Goal: Task Accomplishment & Management: Manage account settings

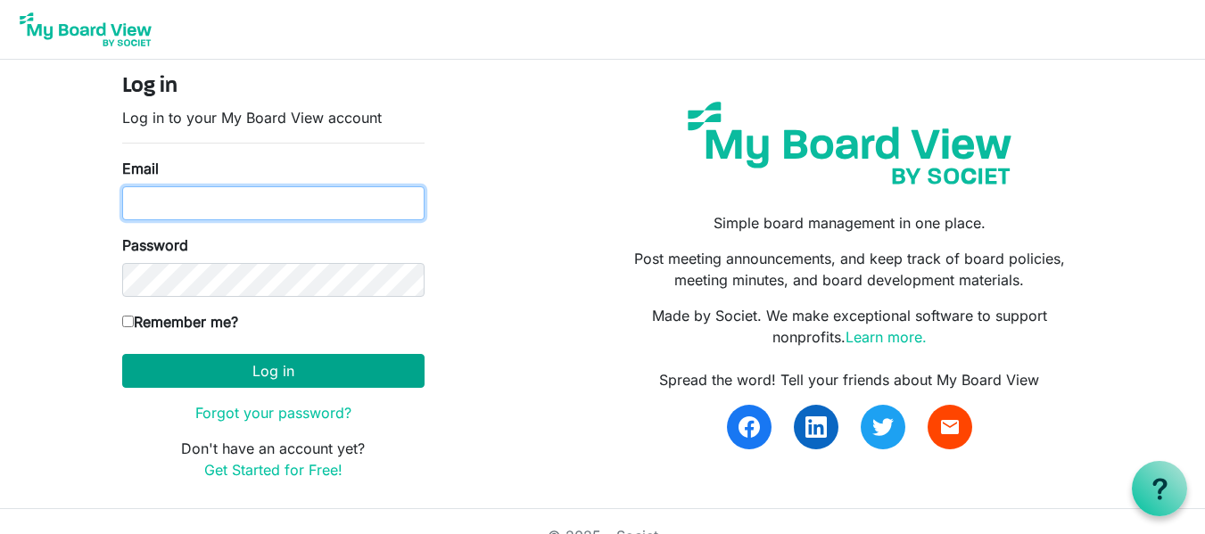
type input "patsym177@gmail.com"
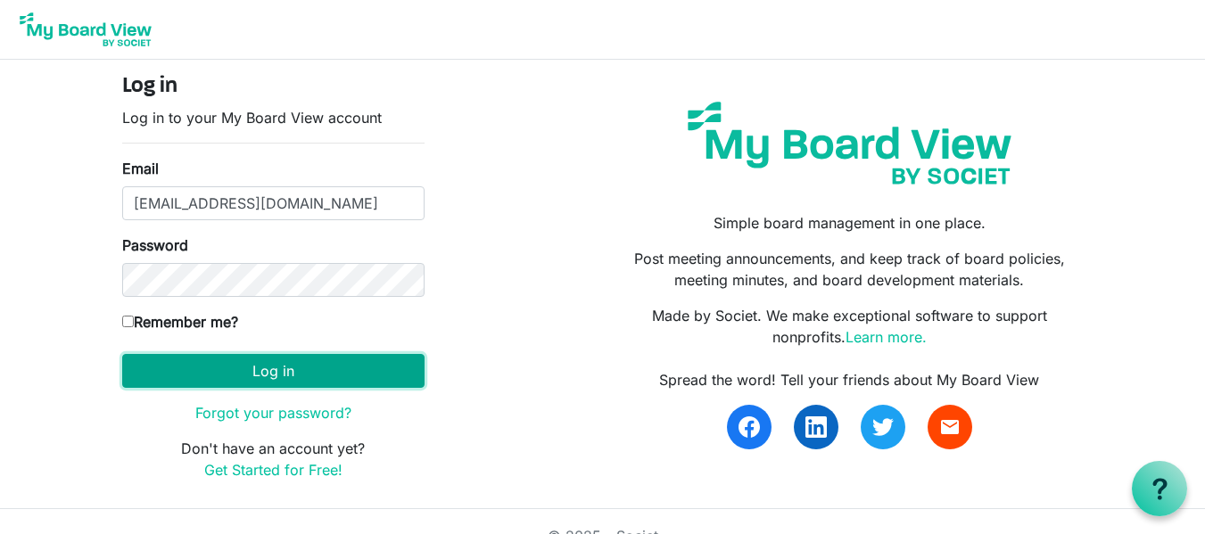
click at [274, 377] on button "Log in" at bounding box center [273, 371] width 302 height 34
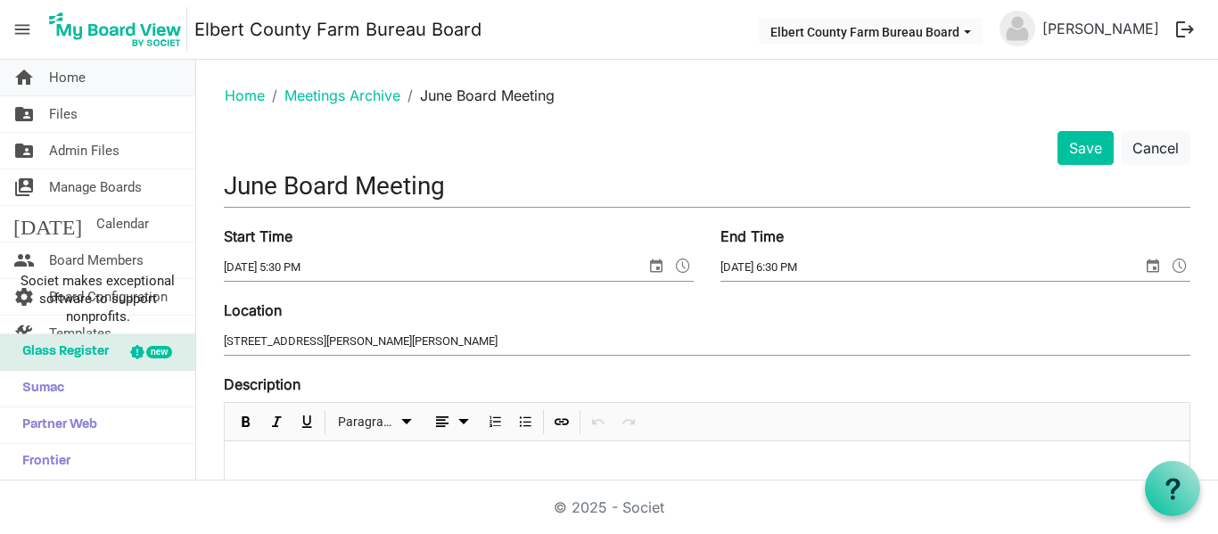
click at [81, 73] on span "Home" at bounding box center [67, 78] width 37 height 36
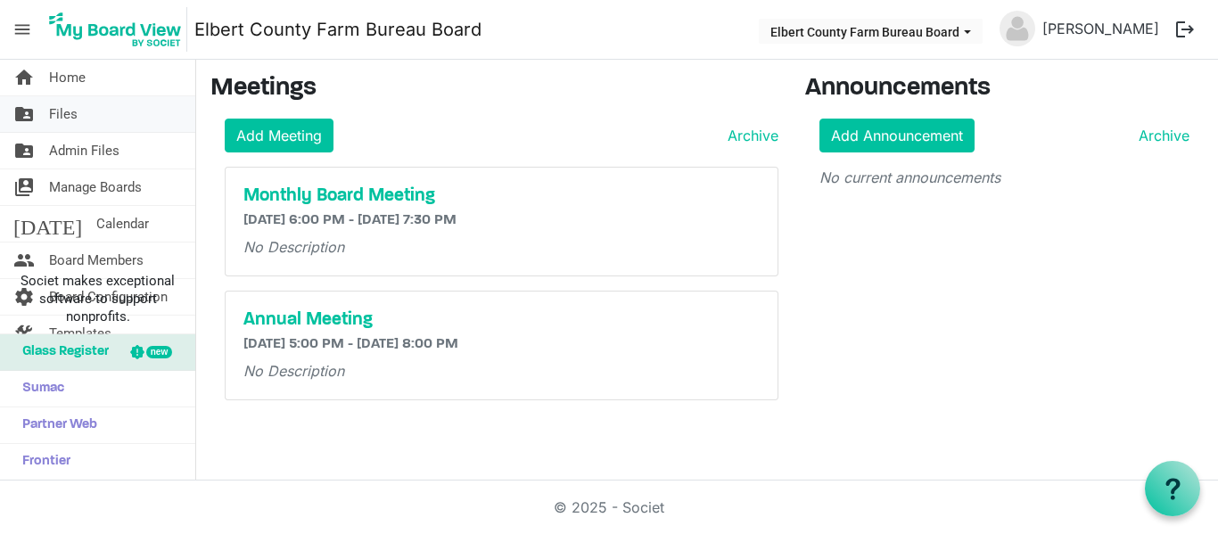
click at [72, 106] on span "Files" at bounding box center [63, 114] width 29 height 36
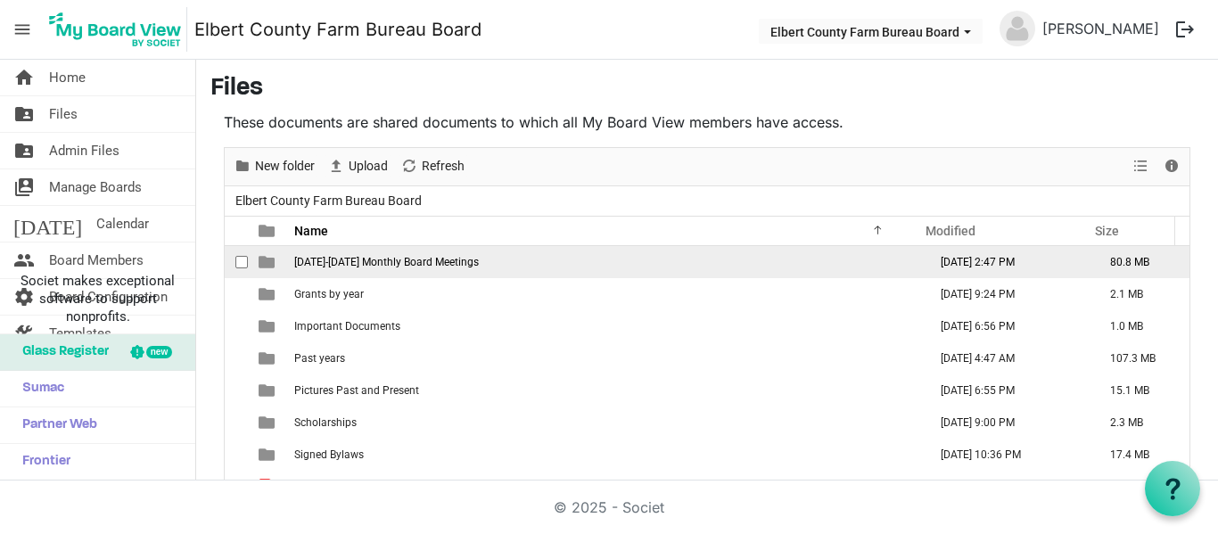
click at [348, 258] on span "[DATE]-[DATE] Monthly Board Meetings" at bounding box center [386, 262] width 185 height 12
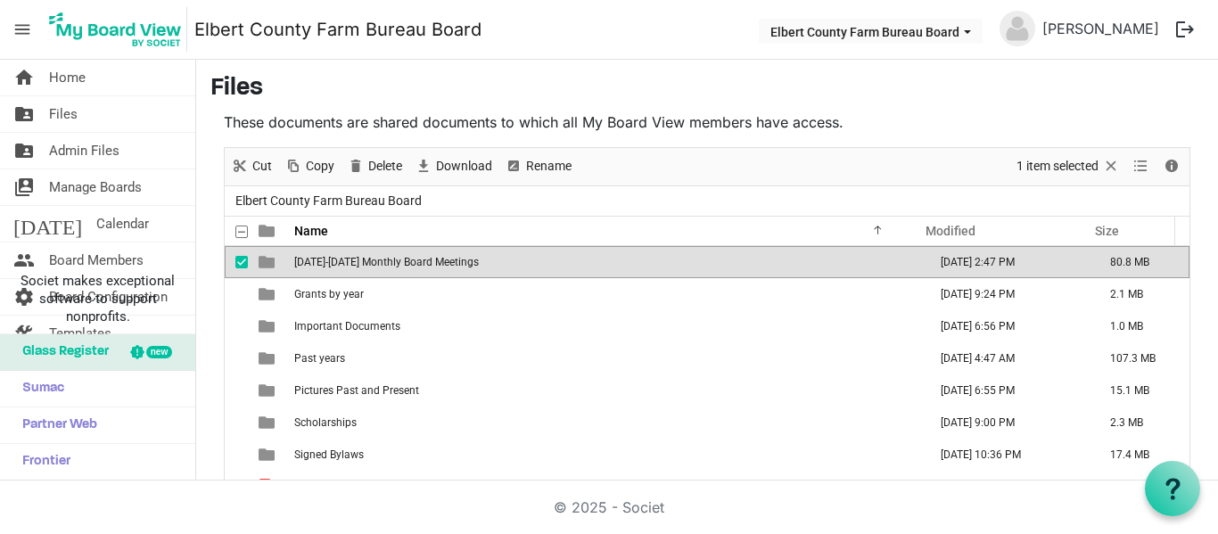
click at [348, 258] on span "[DATE]-[DATE] Monthly Board Meetings" at bounding box center [386, 262] width 185 height 12
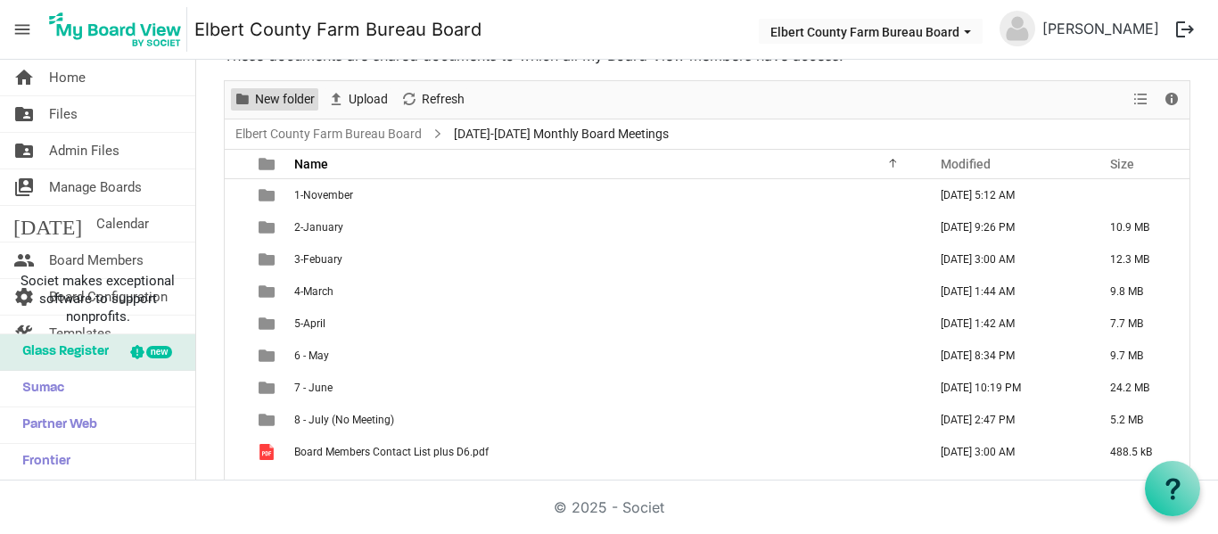
click at [292, 95] on span "New folder" at bounding box center [284, 99] width 63 height 22
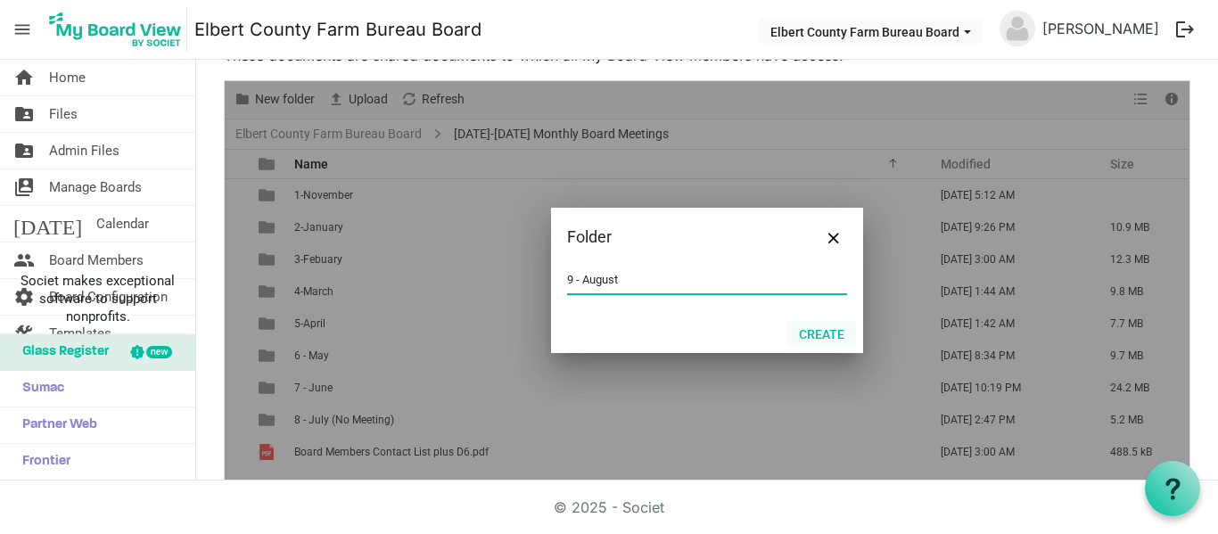
type input "9 - August"
click at [821, 331] on button "Create" at bounding box center [822, 333] width 69 height 25
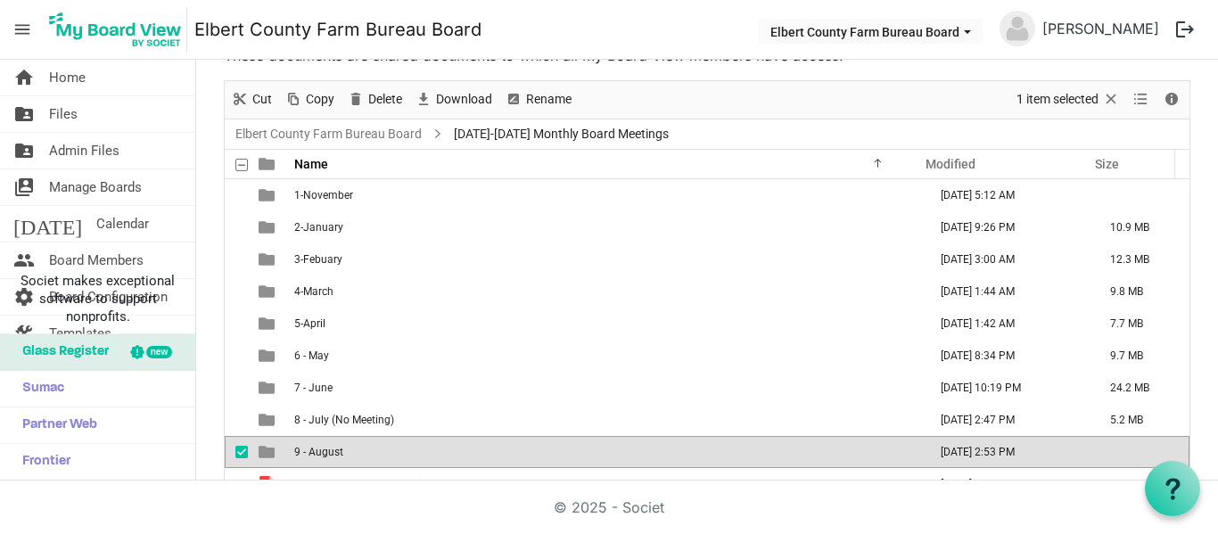
click at [311, 452] on span "9 - August" at bounding box center [318, 452] width 49 height 12
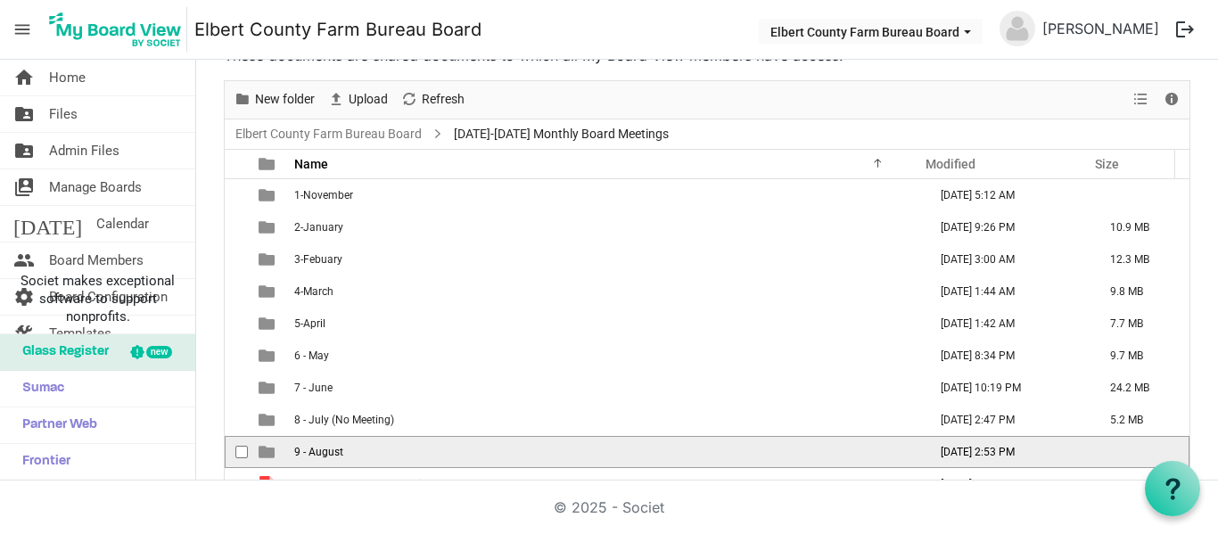
click at [311, 452] on span "9 - August" at bounding box center [318, 452] width 49 height 12
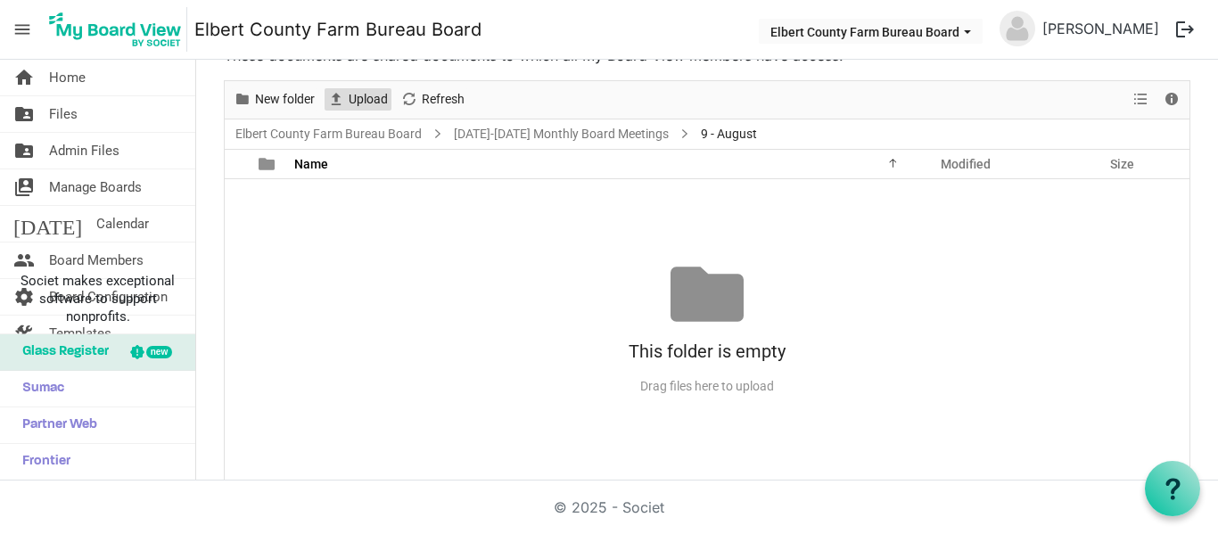
click at [377, 96] on span "Upload" at bounding box center [368, 99] width 43 height 22
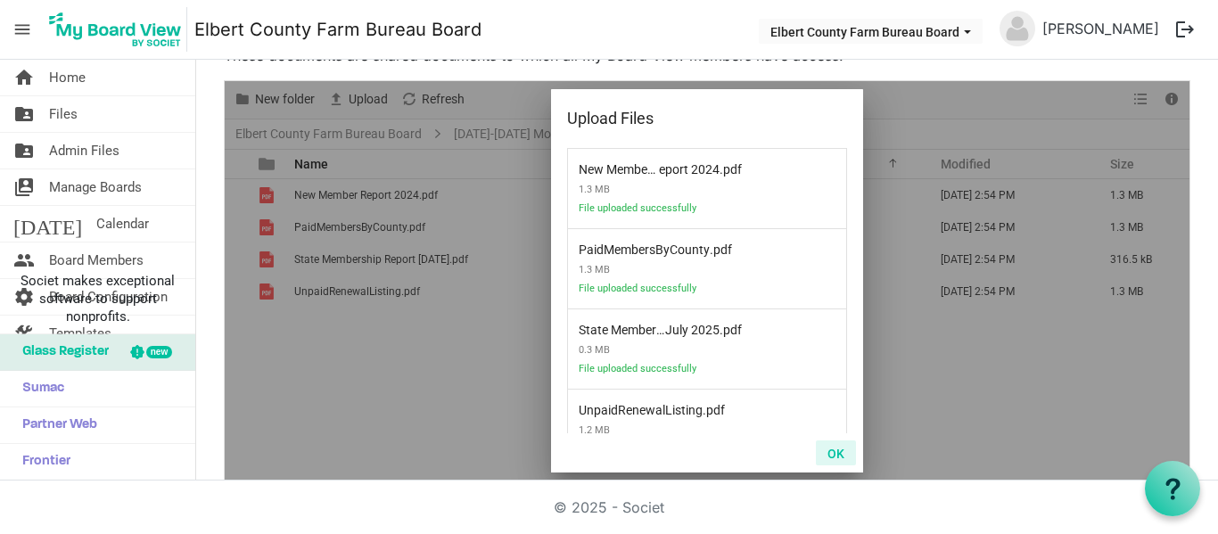
click at [825, 458] on button "OK" at bounding box center [836, 453] width 40 height 25
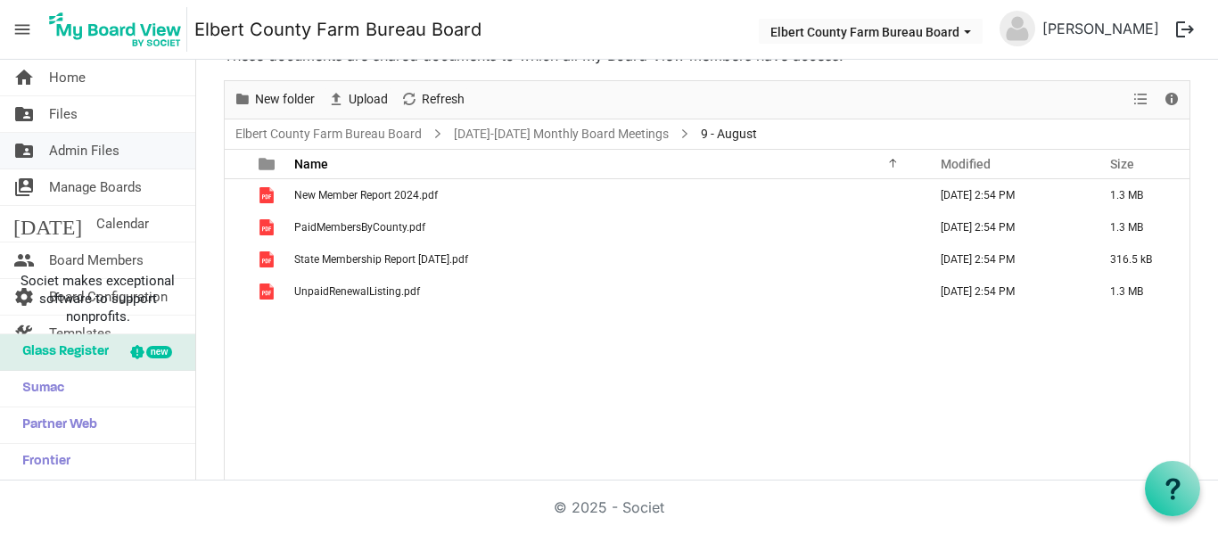
click at [79, 147] on span "Admin Files" at bounding box center [84, 151] width 70 height 36
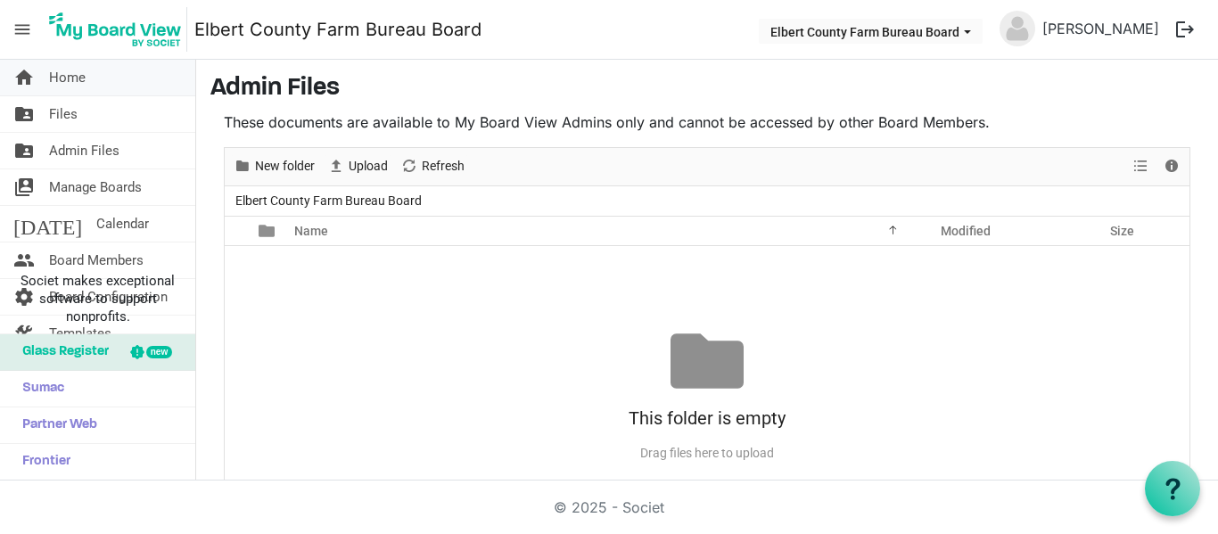
click at [76, 80] on span "Home" at bounding box center [67, 78] width 37 height 36
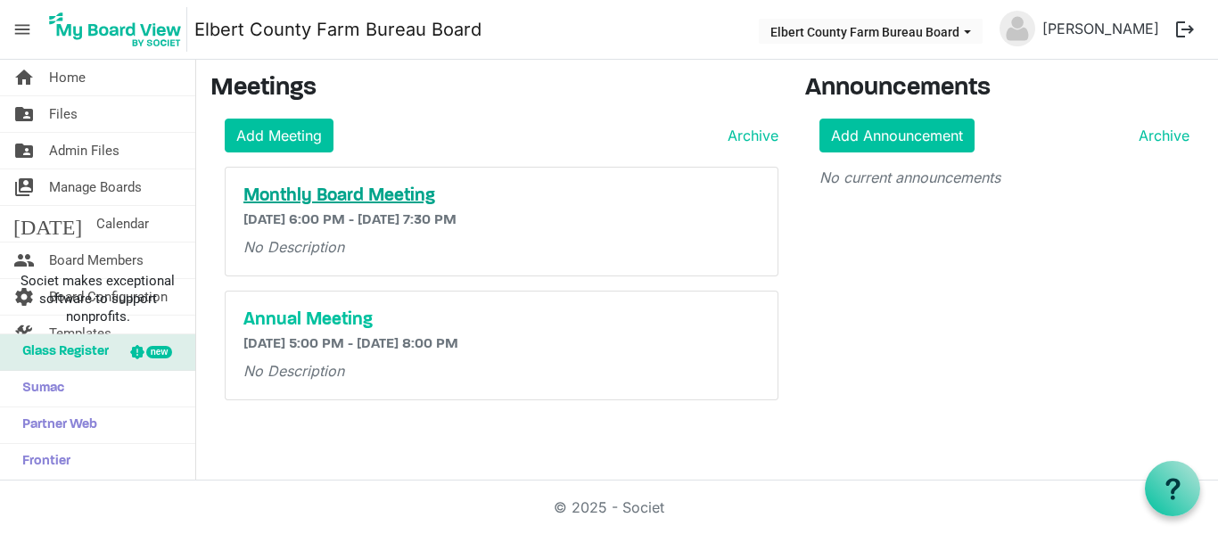
click at [285, 195] on h5 "Monthly Board Meeting" at bounding box center [501, 196] width 516 height 21
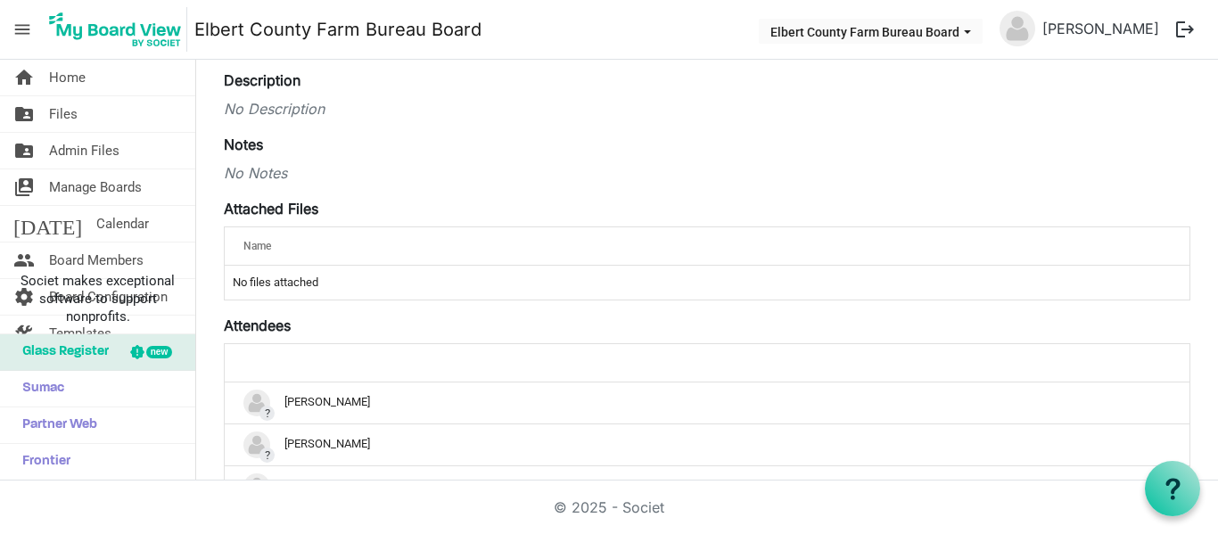
scroll to position [321, 0]
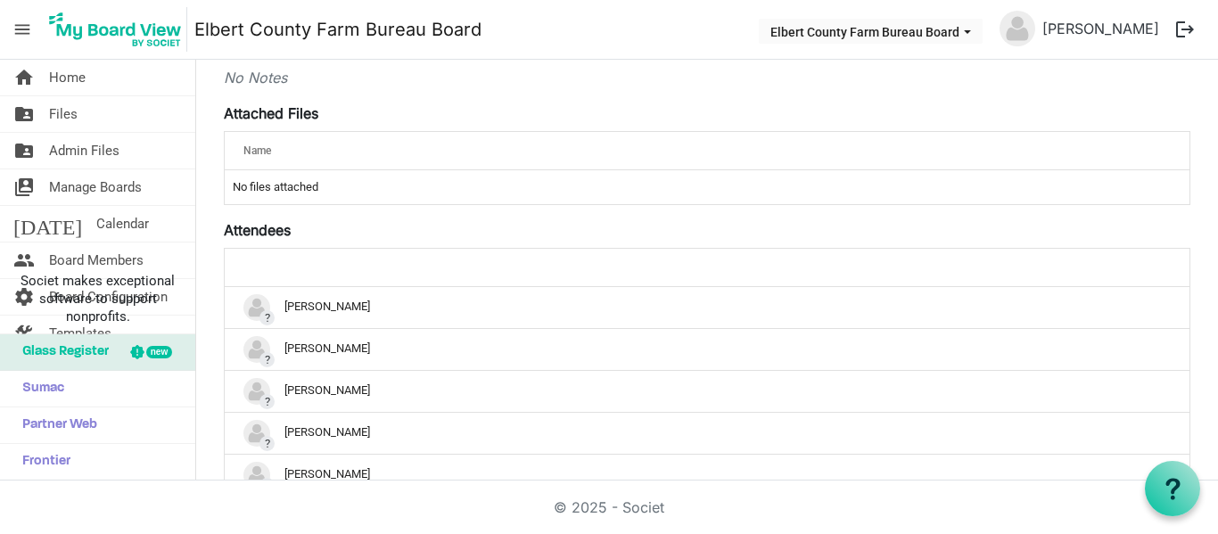
click at [301, 189] on td "No files attached" at bounding box center [707, 187] width 965 height 34
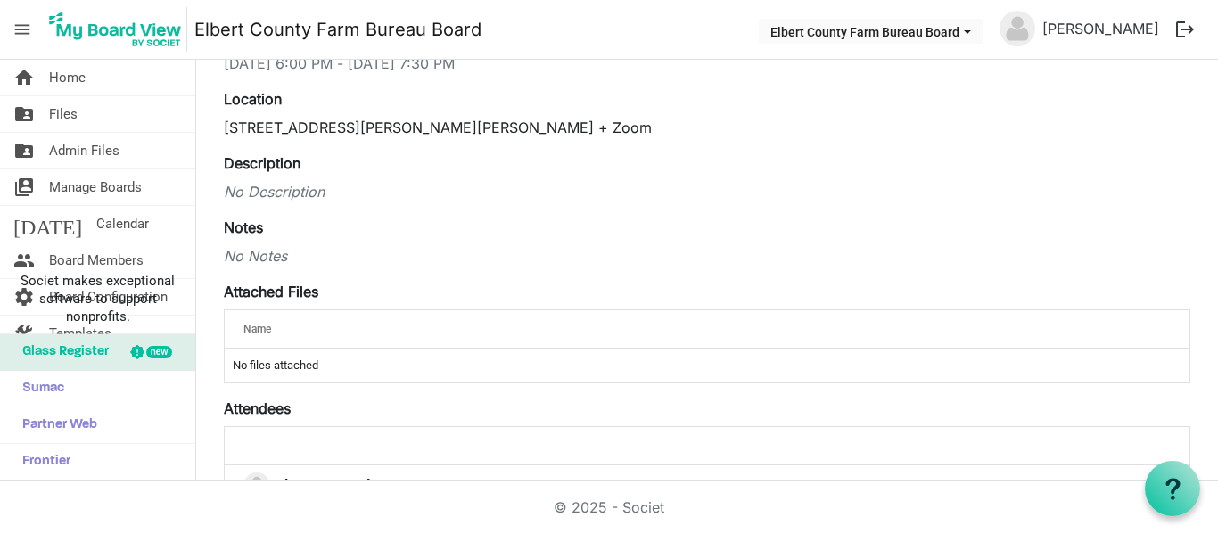
scroll to position [0, 0]
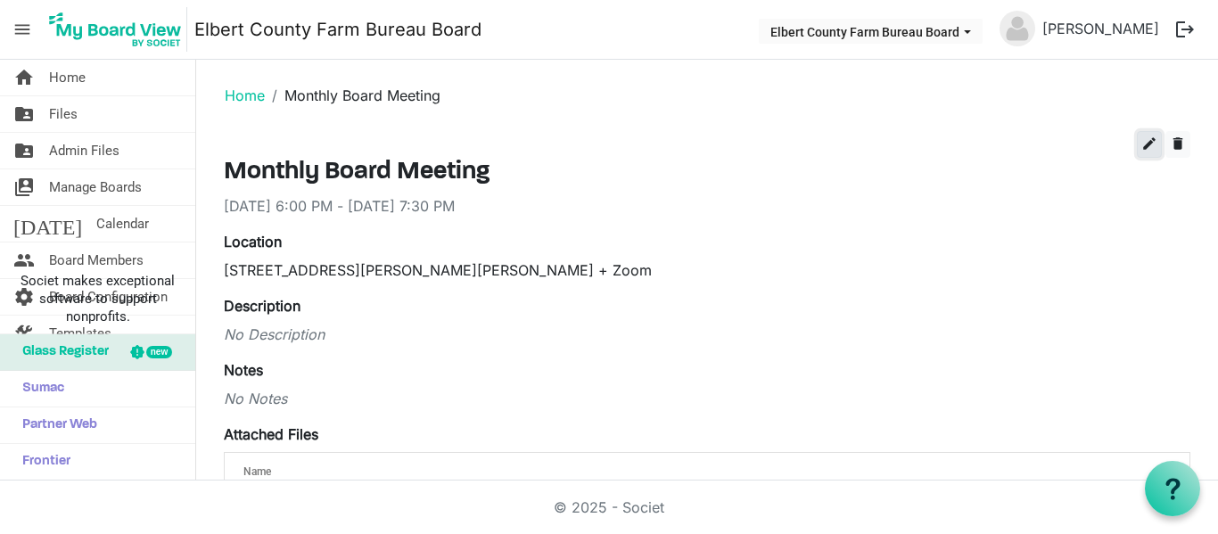
click at [1142, 143] on span "edit" at bounding box center [1150, 144] width 16 height 16
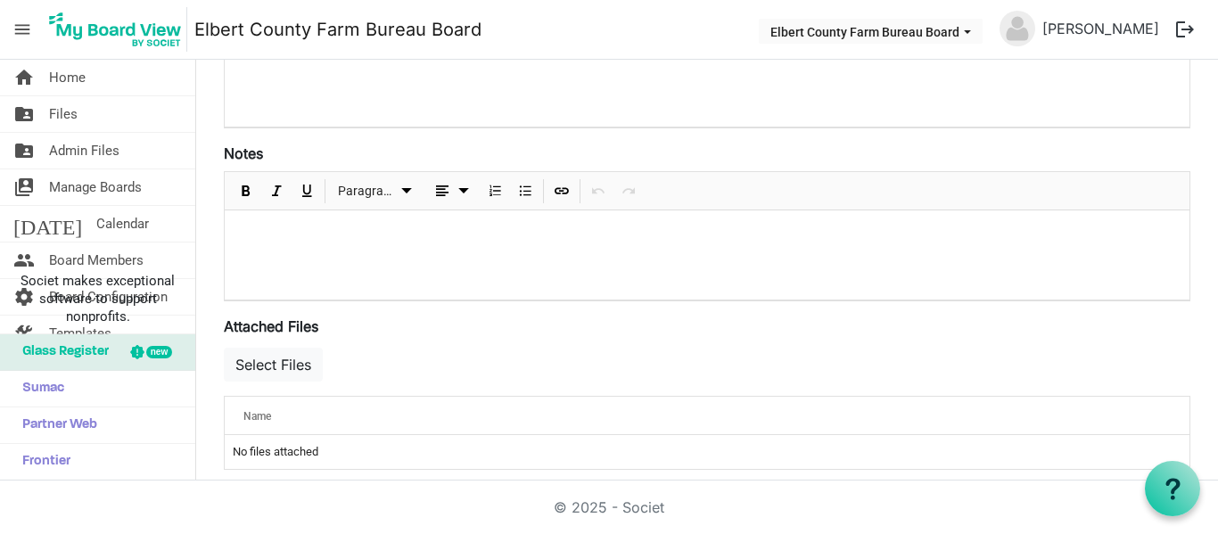
scroll to position [559, 0]
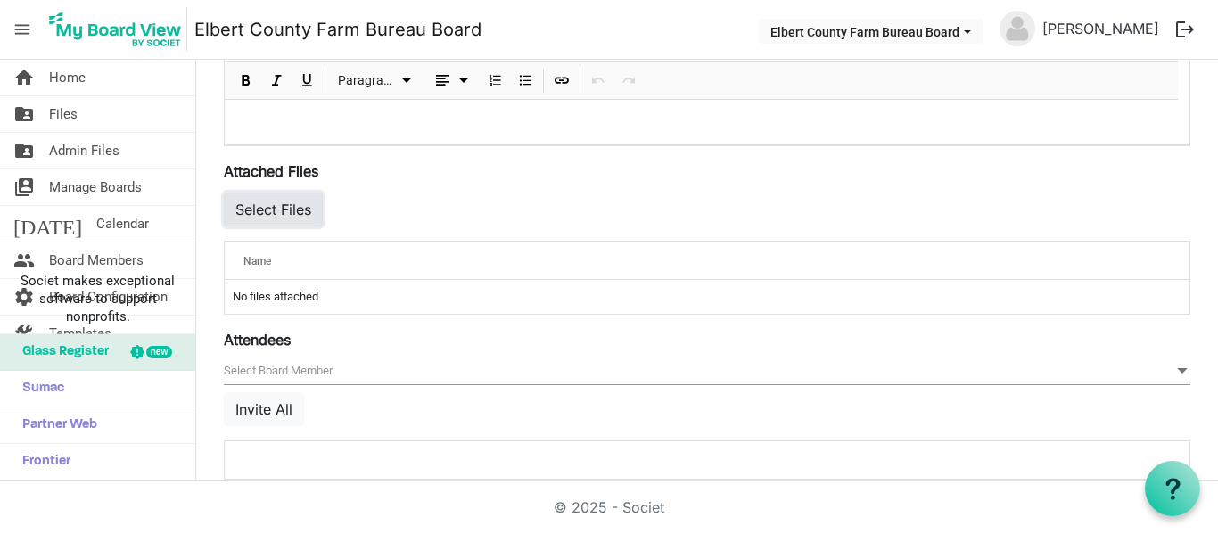
click at [304, 211] on button "Select Files" at bounding box center [273, 210] width 99 height 34
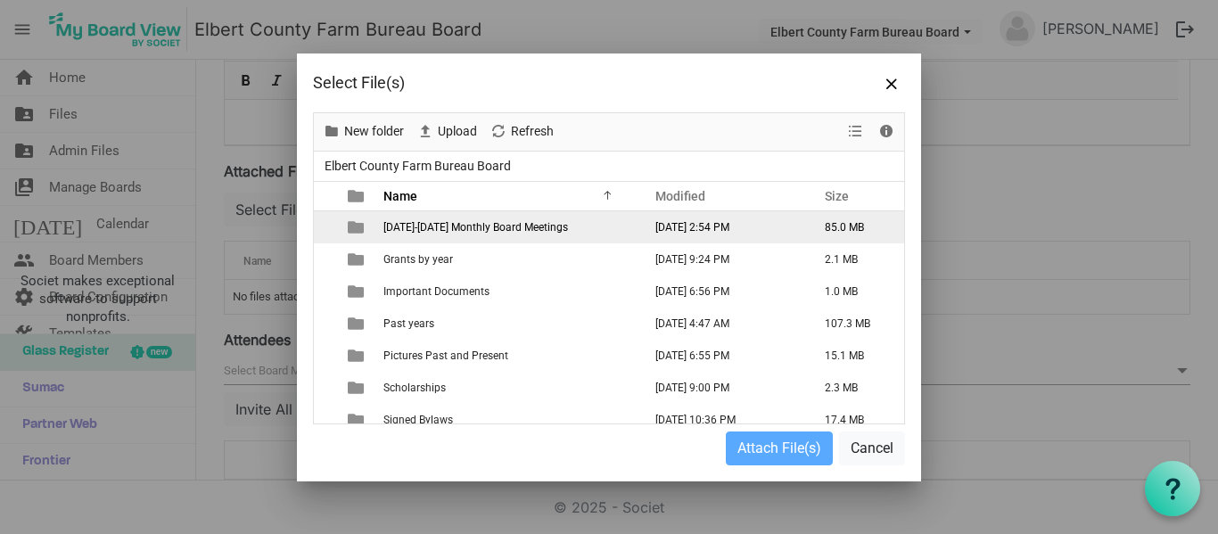
click at [388, 227] on span "2024-2025 Monthly Board Meetings" at bounding box center [476, 227] width 185 height 12
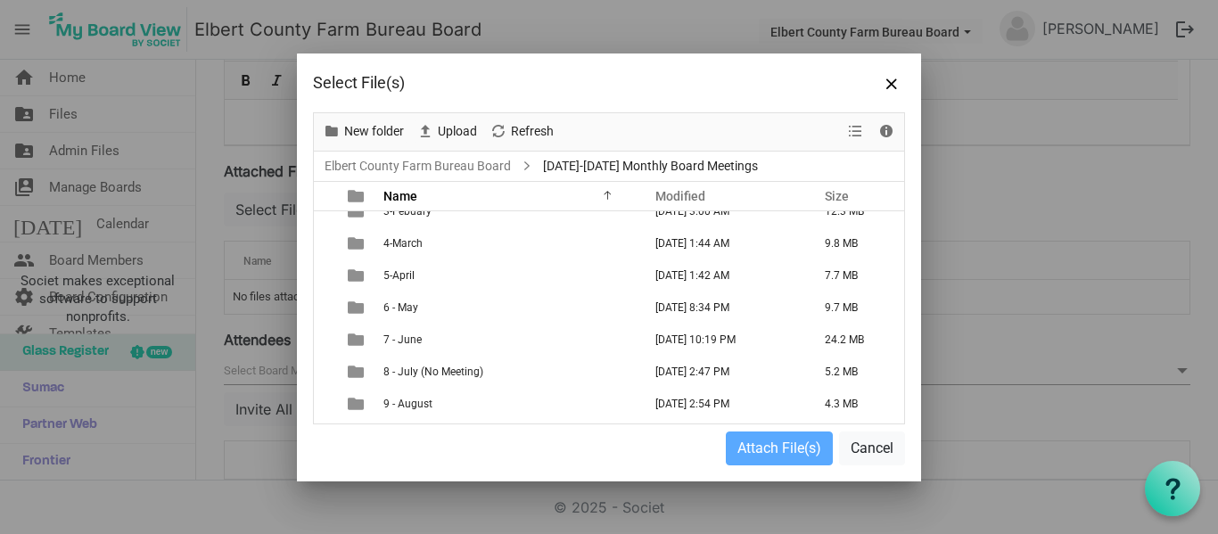
scroll to position [107, 0]
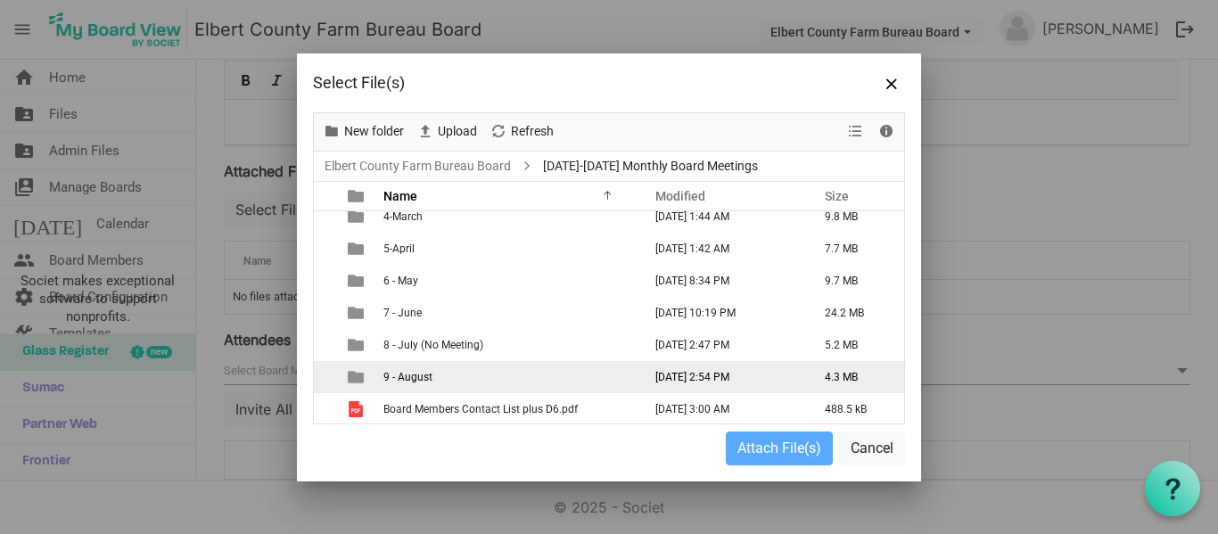
click at [409, 377] on span "9 - August" at bounding box center [408, 377] width 49 height 12
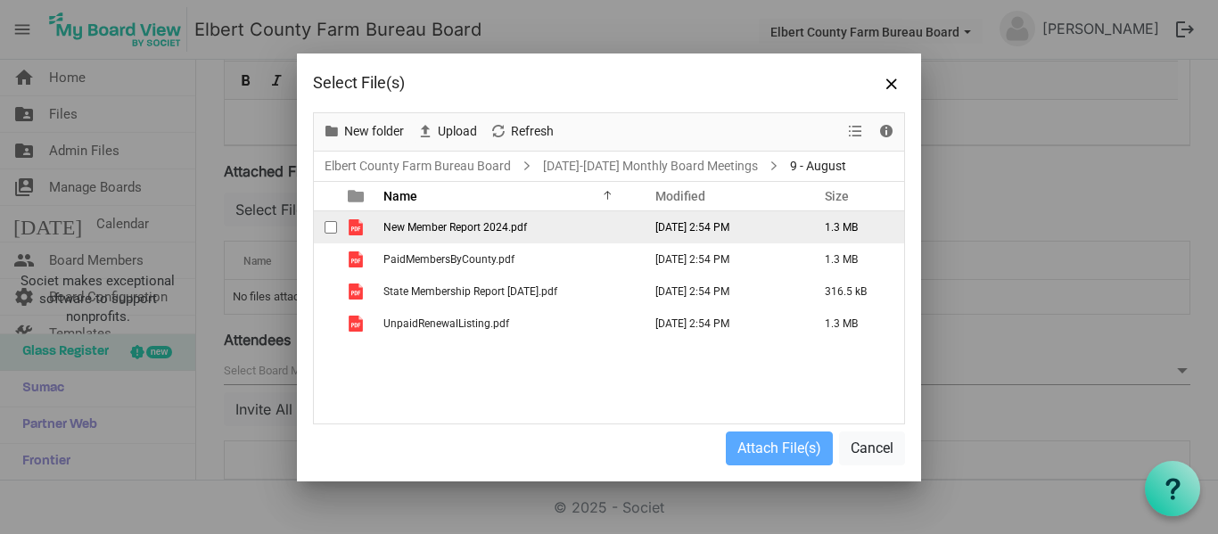
click at [427, 233] on span "New Member Report 2024.pdf" at bounding box center [456, 227] width 144 height 12
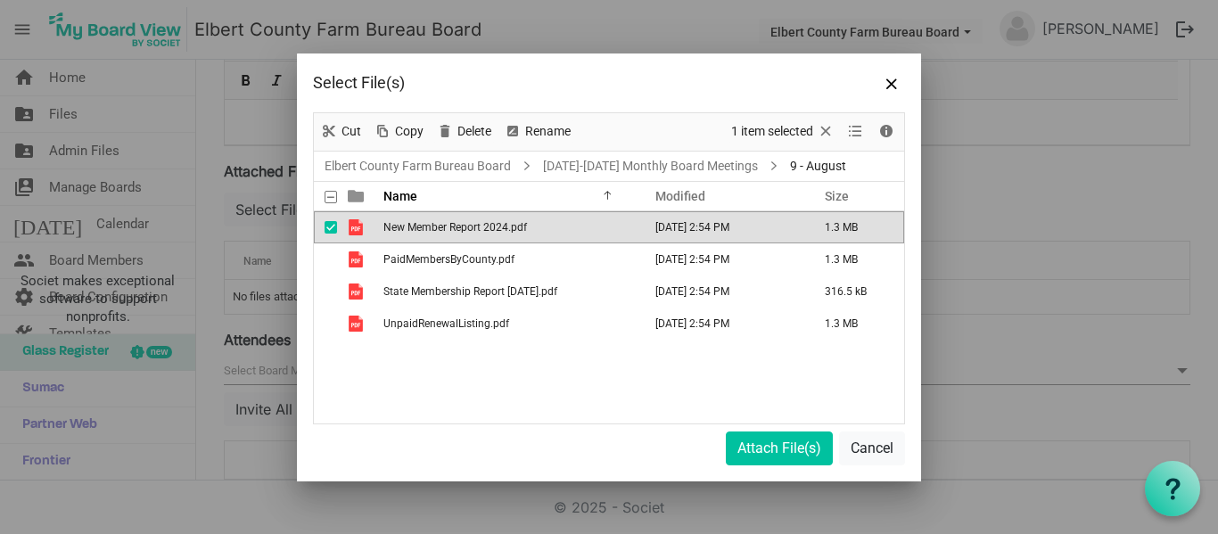
click at [328, 197] on th at bounding box center [325, 196] width 23 height 29
click at [328, 197] on span at bounding box center [331, 197] width 12 height 12
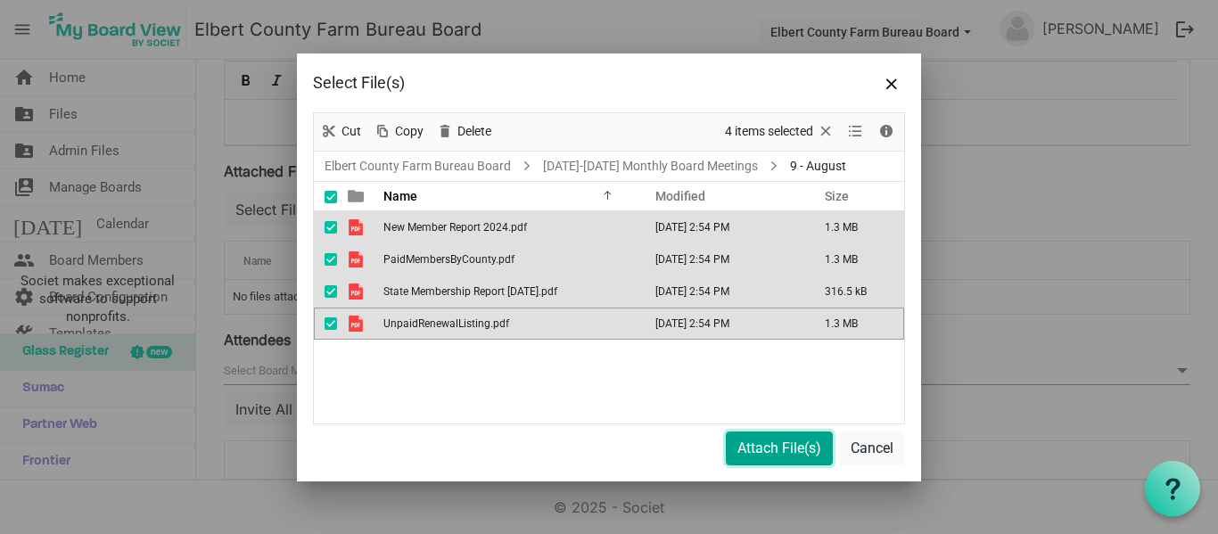
click at [742, 444] on button "Attach File(s)" at bounding box center [779, 449] width 107 height 34
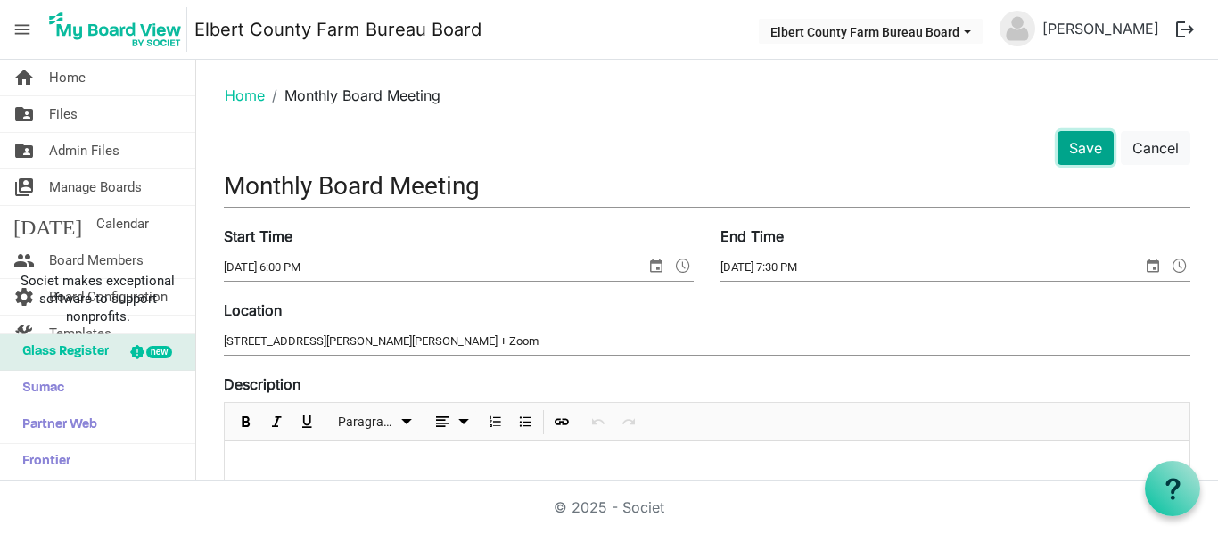
click at [1072, 144] on button "Save" at bounding box center [1086, 148] width 56 height 34
